Goal: Information Seeking & Learning: Compare options

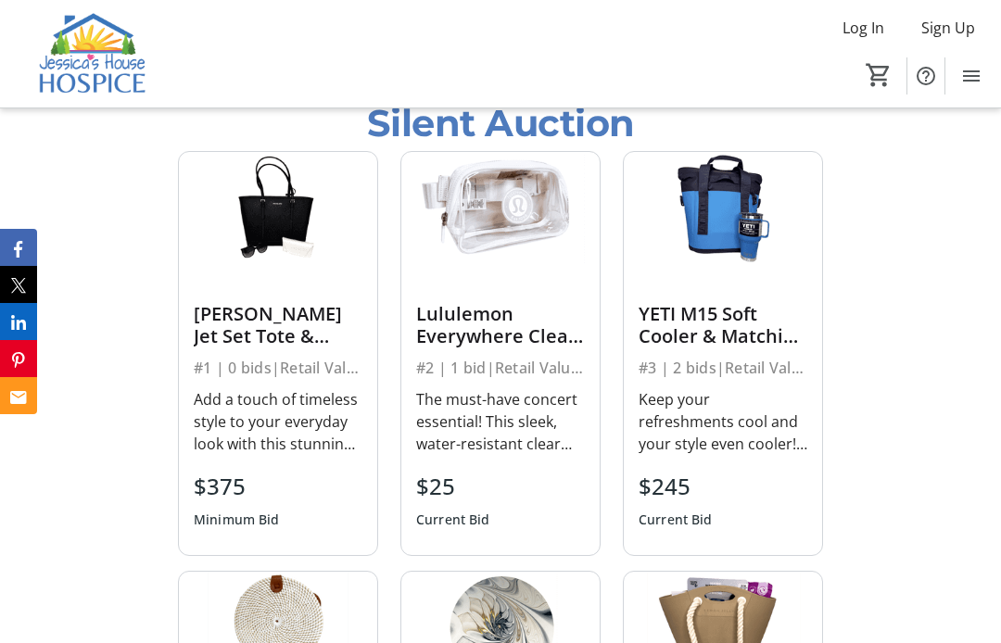
scroll to position [1548, 0]
click at [507, 244] on img at bounding box center [500, 208] width 198 height 111
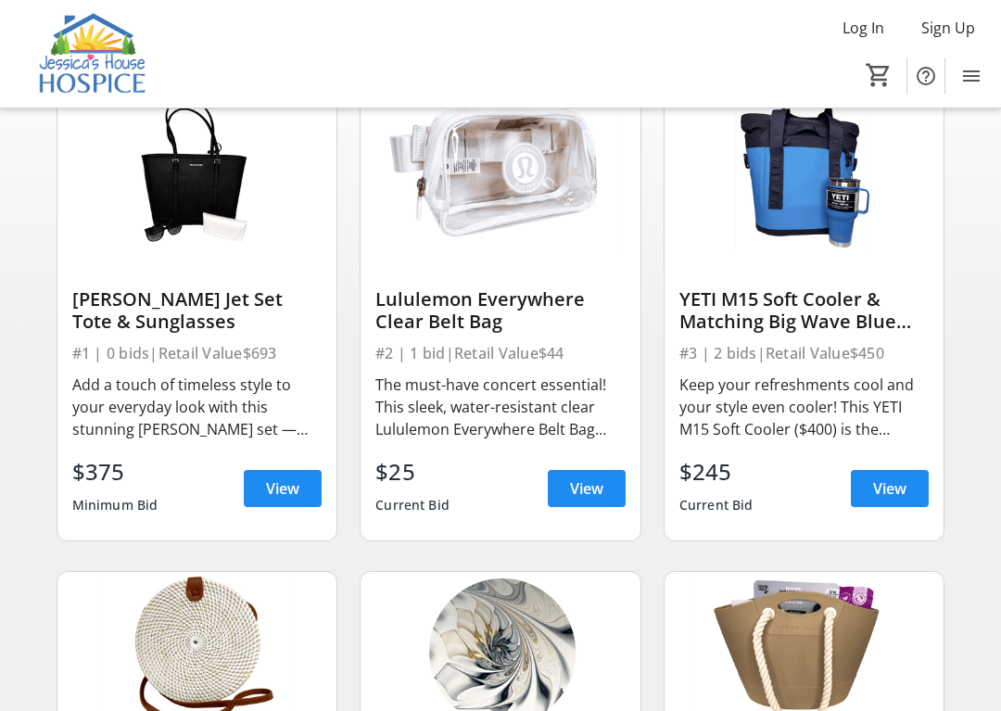
scroll to position [131, 0]
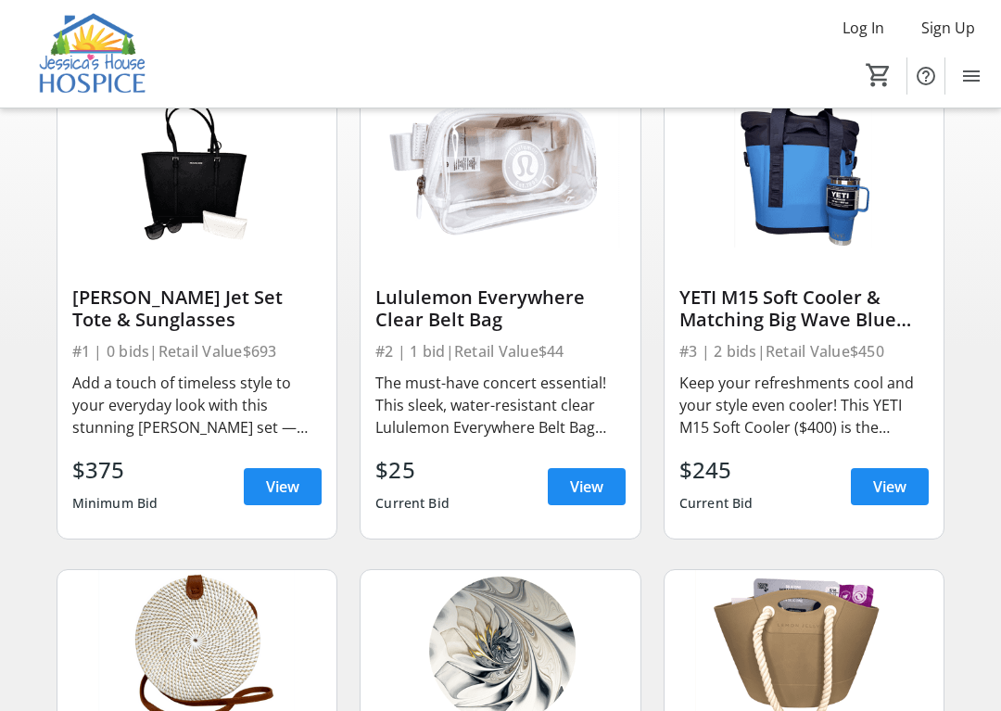
click at [591, 473] on span at bounding box center [587, 486] width 78 height 44
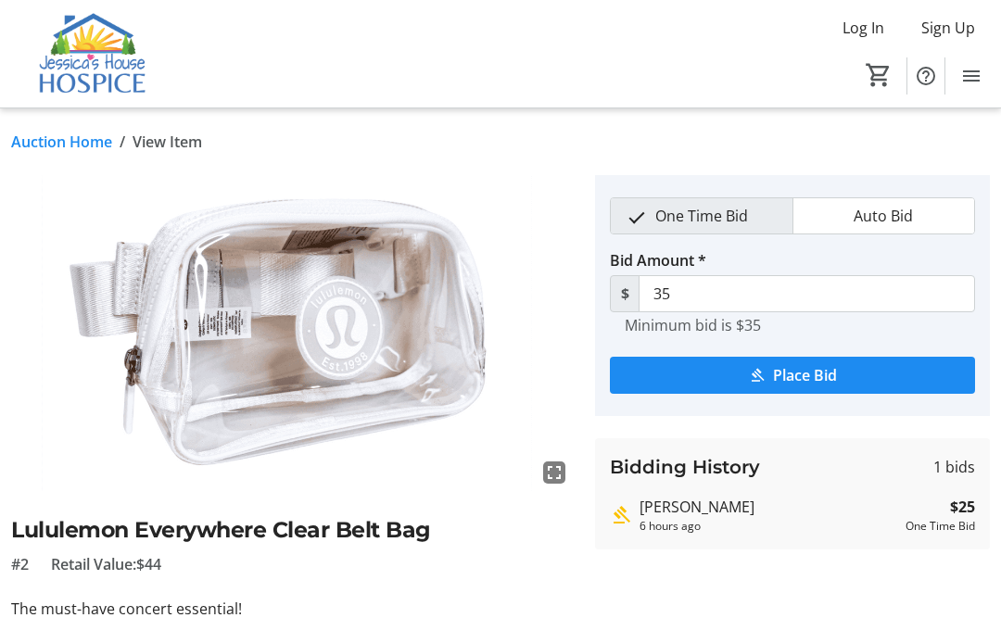
click at [57, 142] on link "Auction Home" at bounding box center [61, 142] width 101 height 22
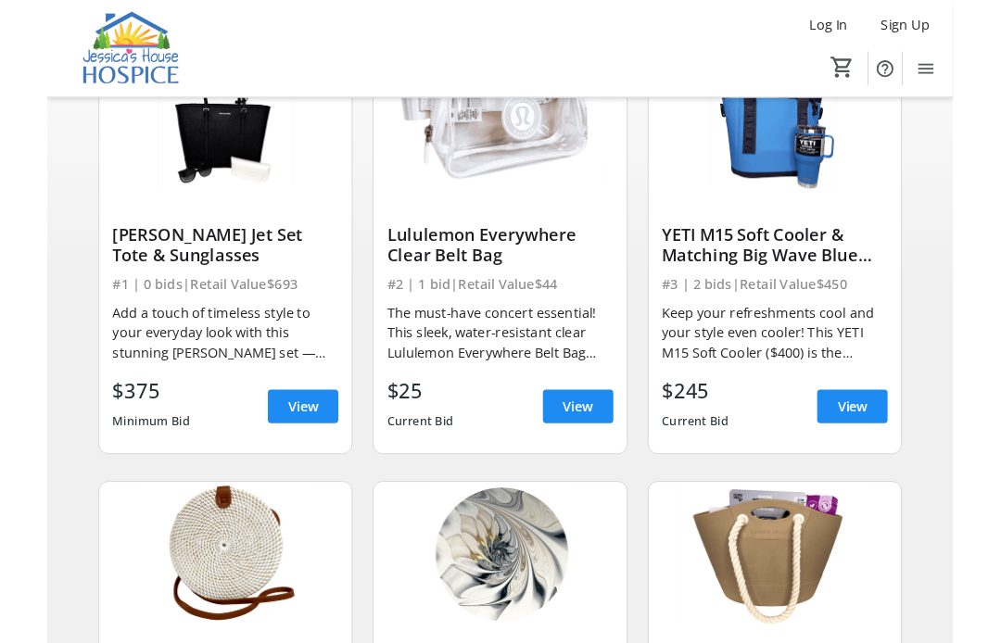
scroll to position [166, 0]
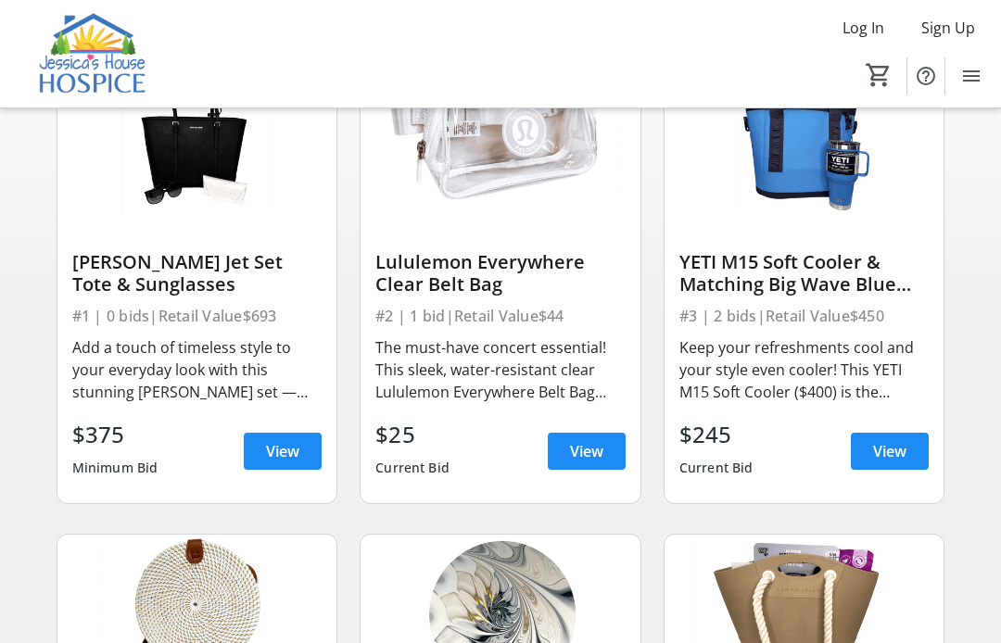
click at [895, 450] on span "View" at bounding box center [889, 451] width 33 height 22
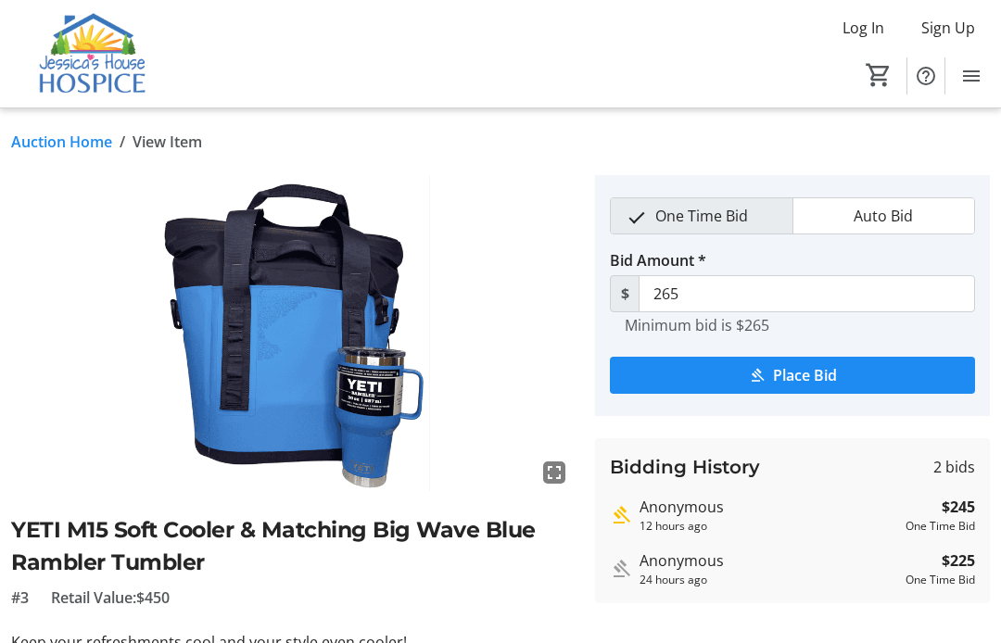
click at [77, 133] on link "Auction Home" at bounding box center [61, 142] width 101 height 22
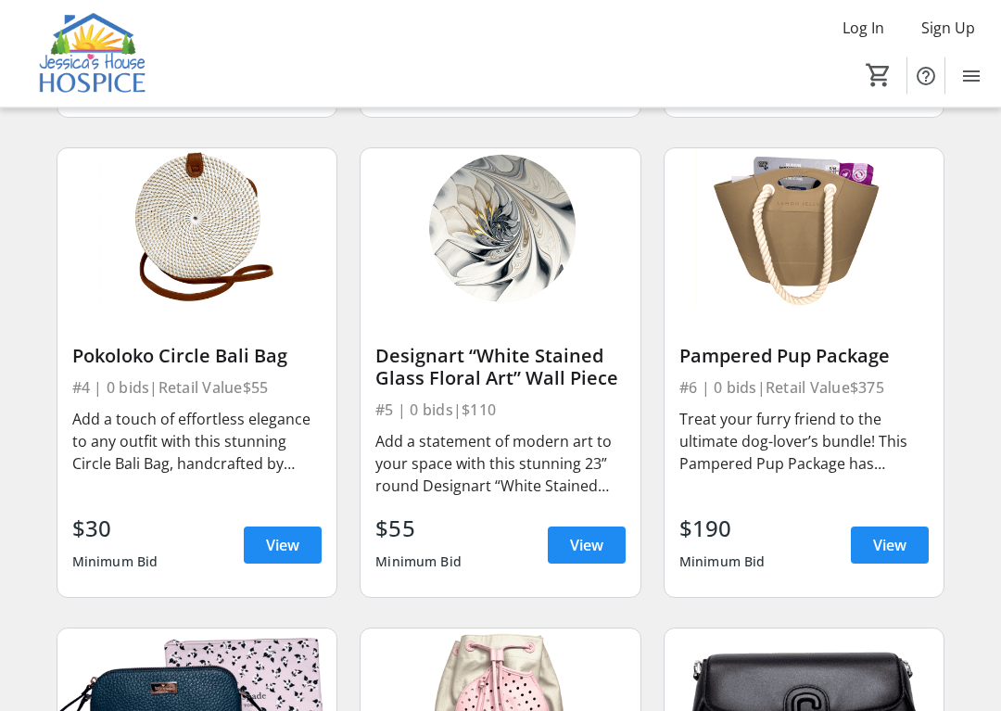
scroll to position [552, 0]
click at [282, 539] on span "View" at bounding box center [282, 545] width 33 height 22
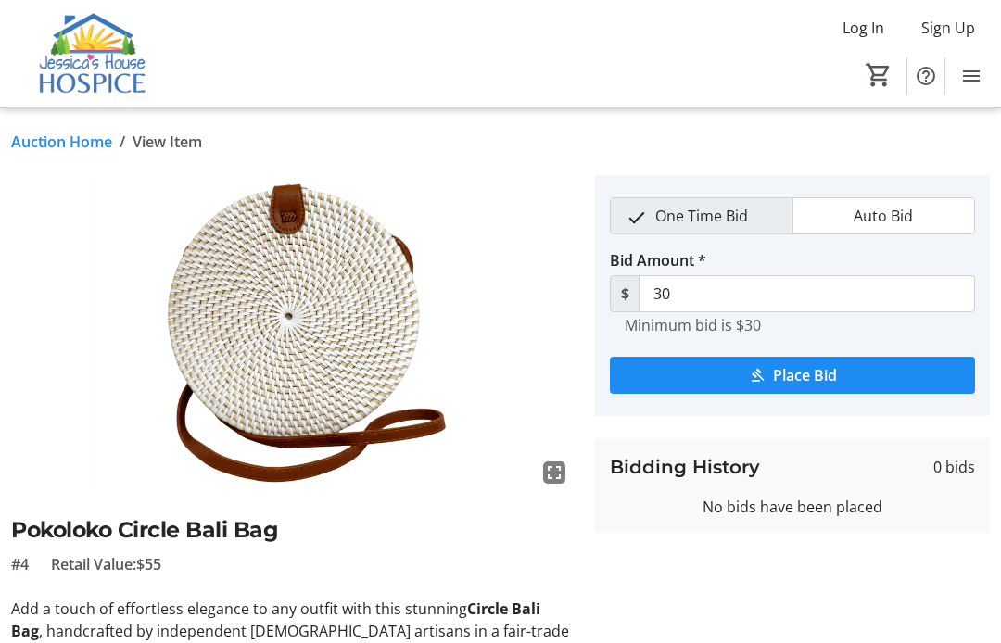
click at [67, 122] on div "Auction Home / View Item fullscreen Pokoloko Circle Bali Bag #4 Retail Value: $…" at bounding box center [500, 562] width 1001 height 908
click at [62, 143] on link "Auction Home" at bounding box center [61, 142] width 101 height 22
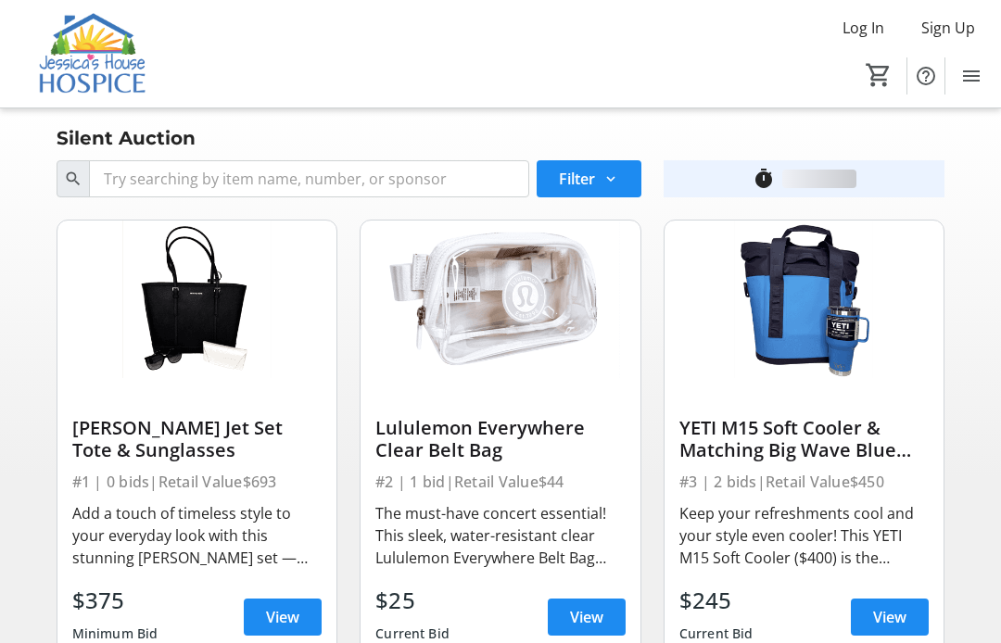
scroll to position [552, 0]
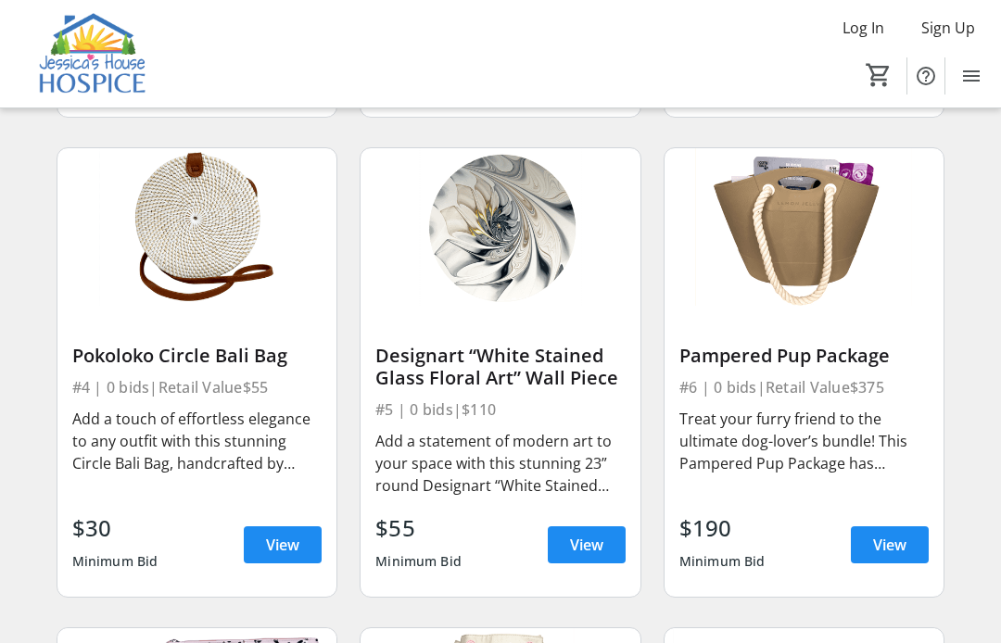
click at [603, 529] on span at bounding box center [587, 545] width 78 height 44
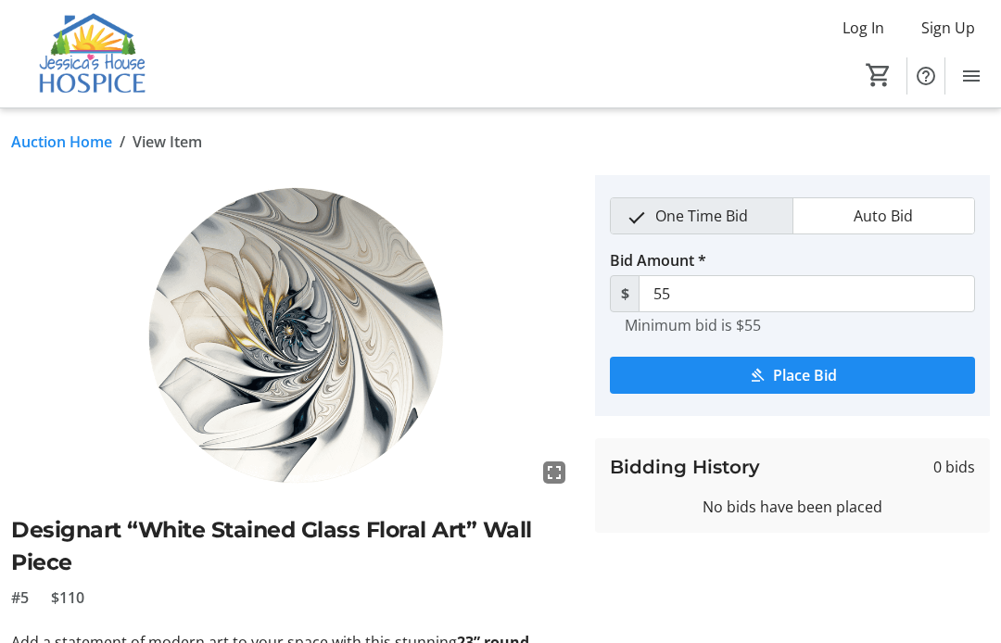
click at [536, 594] on div "#5 $110" at bounding box center [292, 598] width 562 height 22
click at [65, 143] on link "Auction Home" at bounding box center [61, 142] width 101 height 22
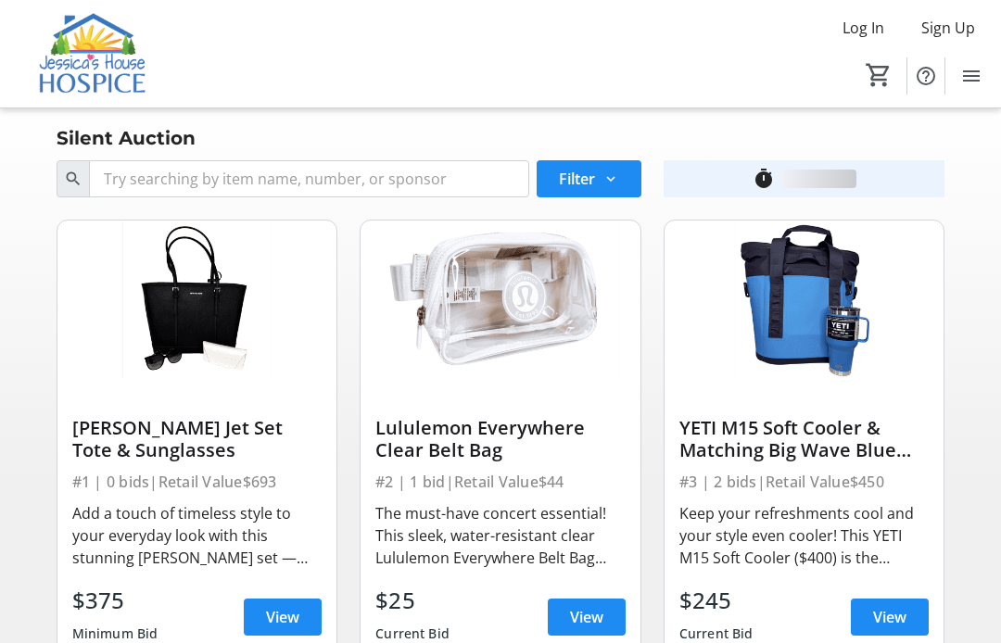
scroll to position [552, 0]
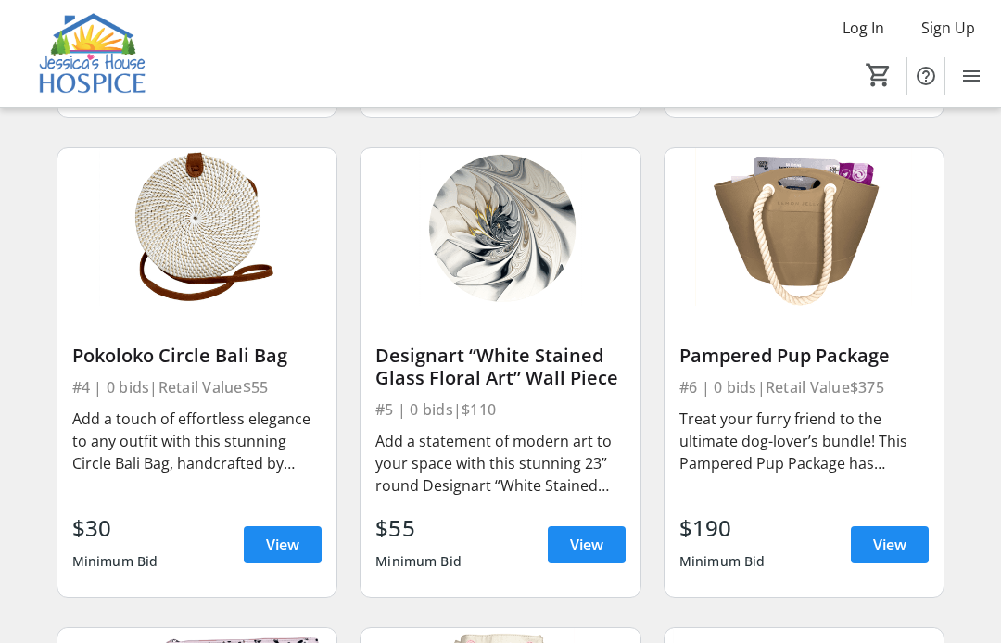
click at [897, 538] on span "View" at bounding box center [889, 545] width 33 height 22
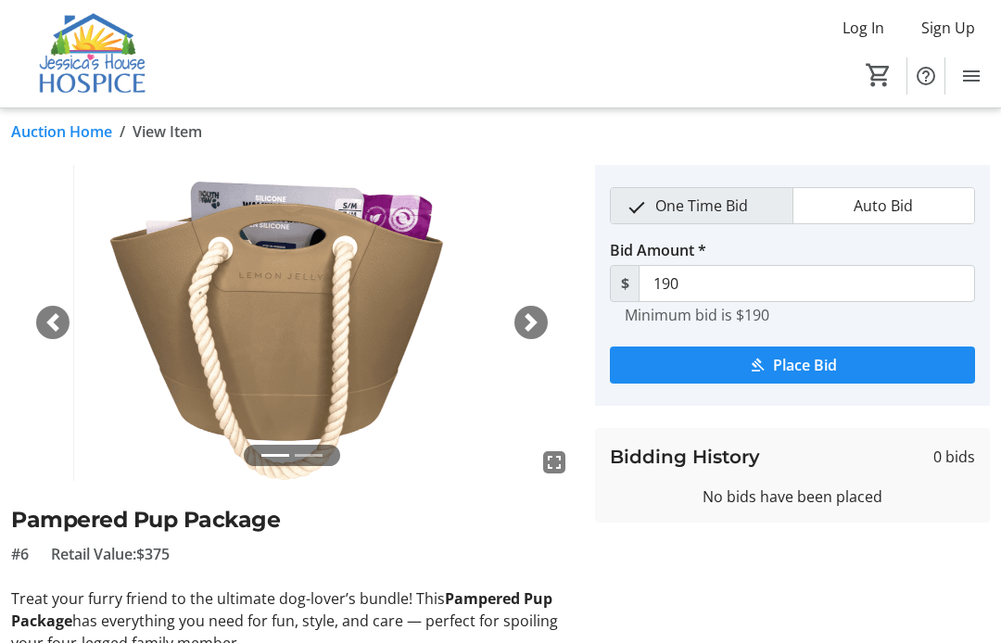
scroll to position [7, 0]
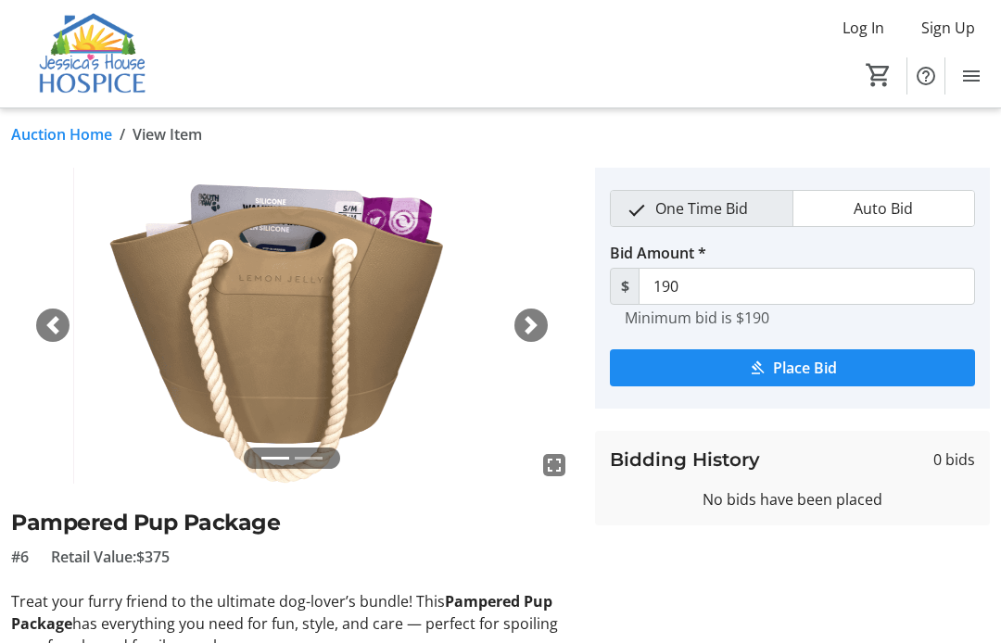
click at [90, 123] on link "Auction Home" at bounding box center [61, 134] width 101 height 22
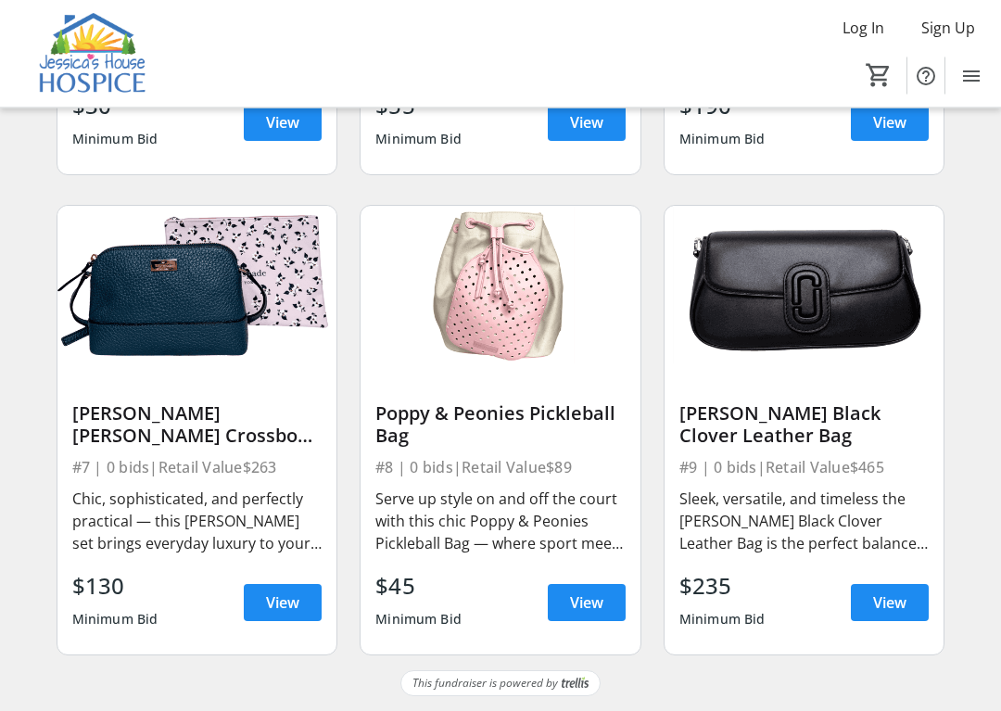
scroll to position [975, 0]
click at [281, 591] on span "View" at bounding box center [282, 602] width 33 height 22
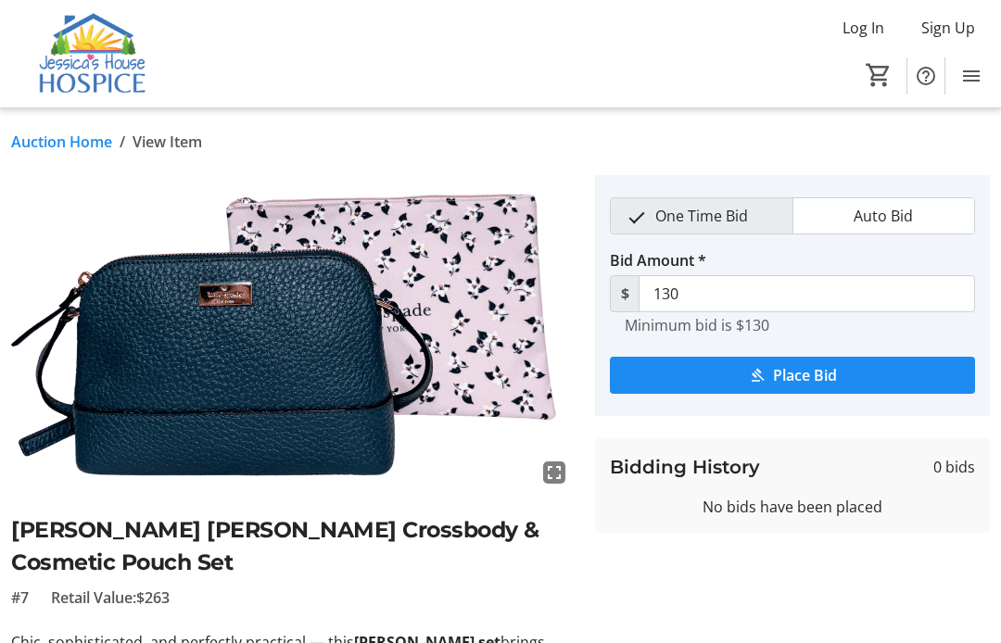
click at [63, 138] on link "Auction Home" at bounding box center [61, 142] width 101 height 22
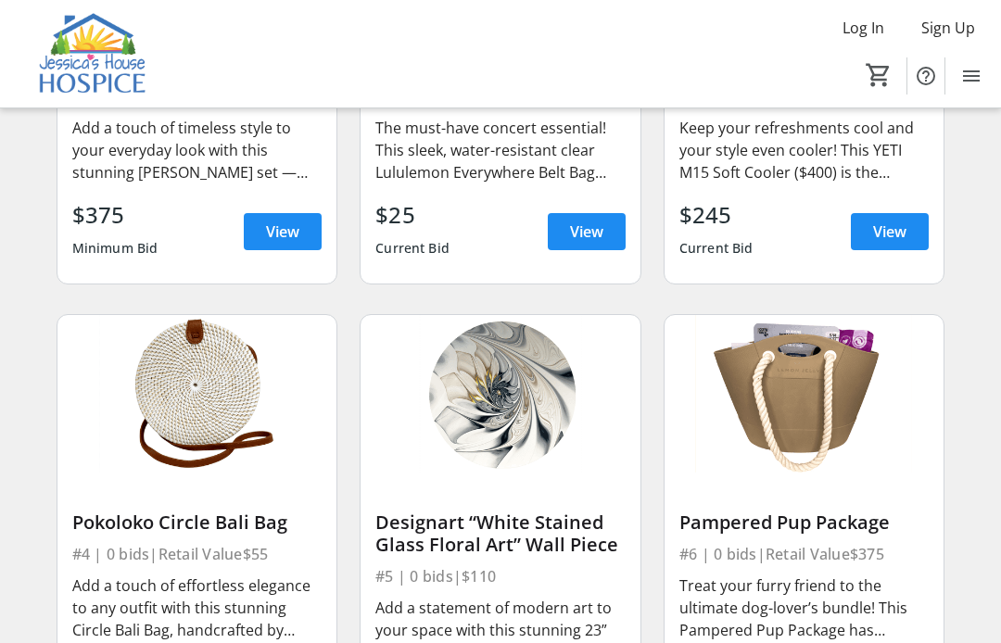
scroll to position [383, 0]
